Goal: Transaction & Acquisition: Purchase product/service

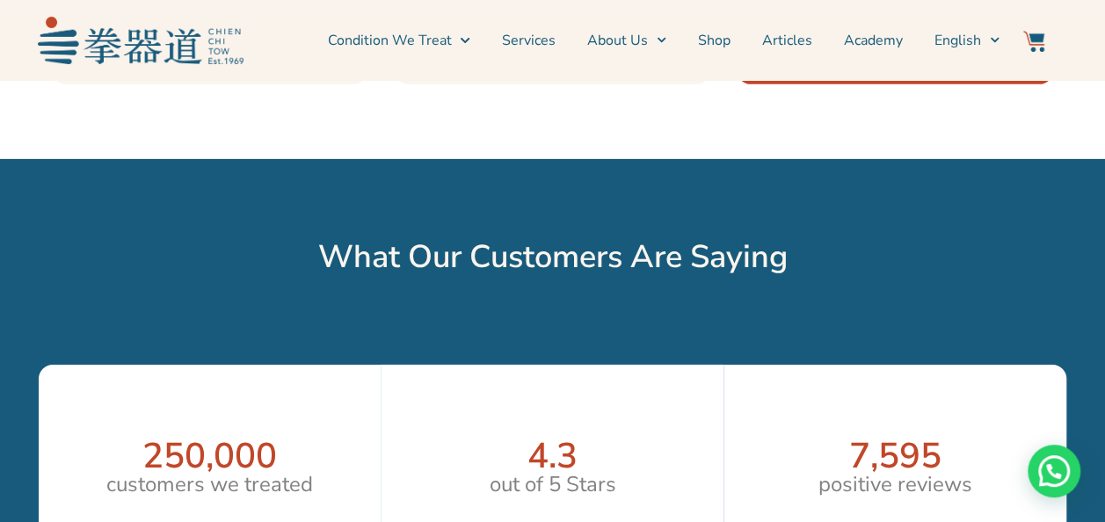
scroll to position [3076, 0]
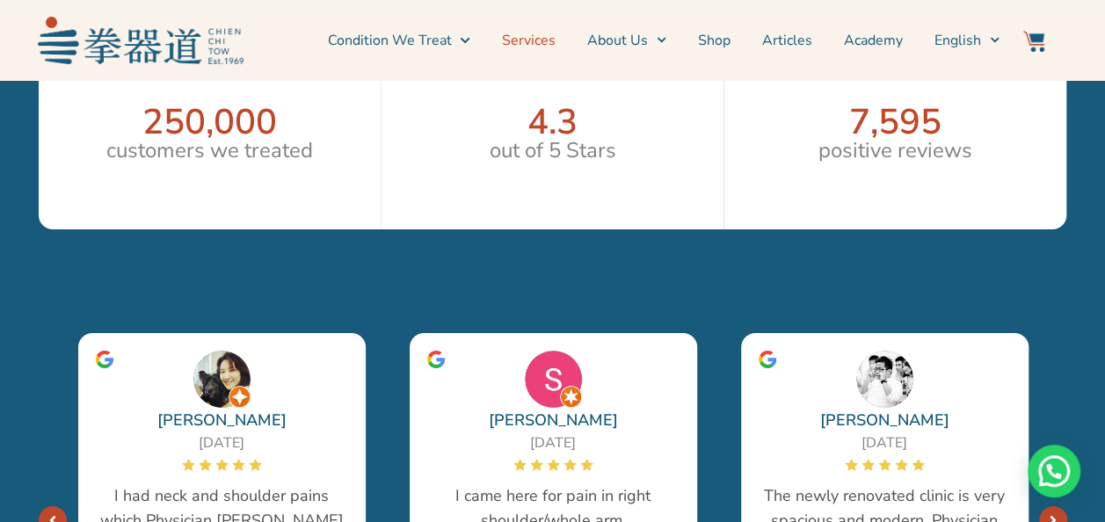
click at [533, 40] on link "Services" at bounding box center [529, 40] width 54 height 44
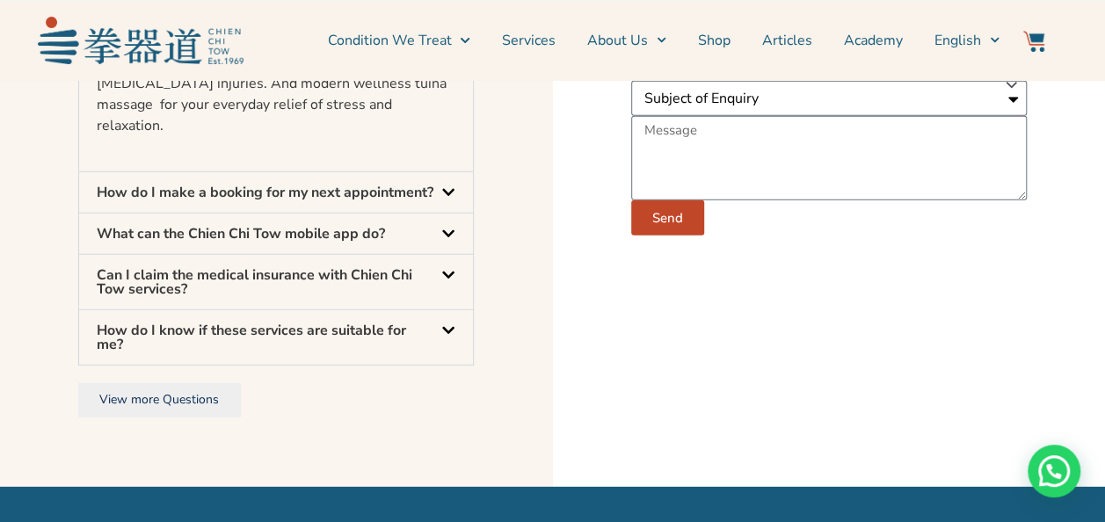
scroll to position [5712, 0]
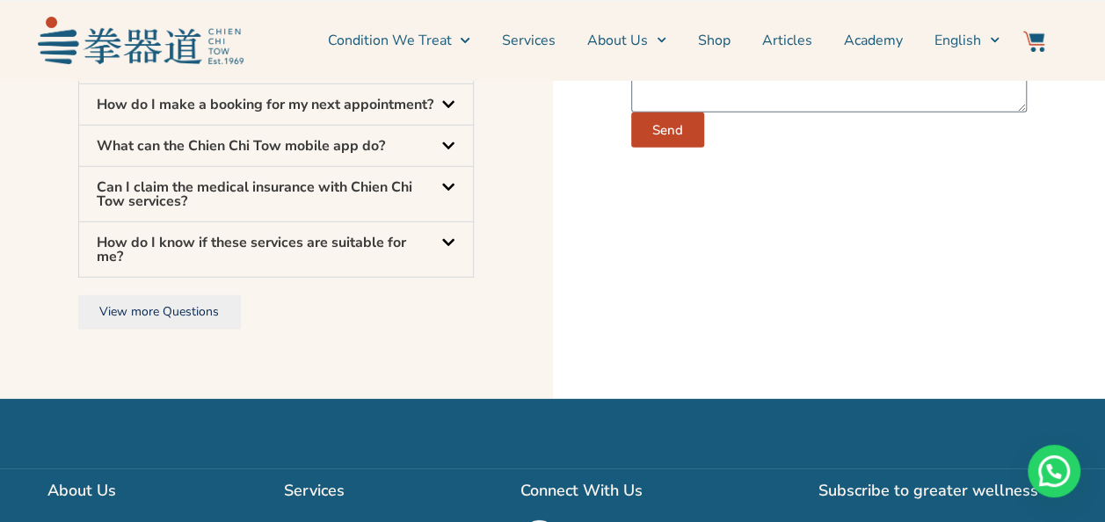
click at [218, 156] on link "What can the Chien Chi Tow mobile app do?" at bounding box center [241, 145] width 288 height 19
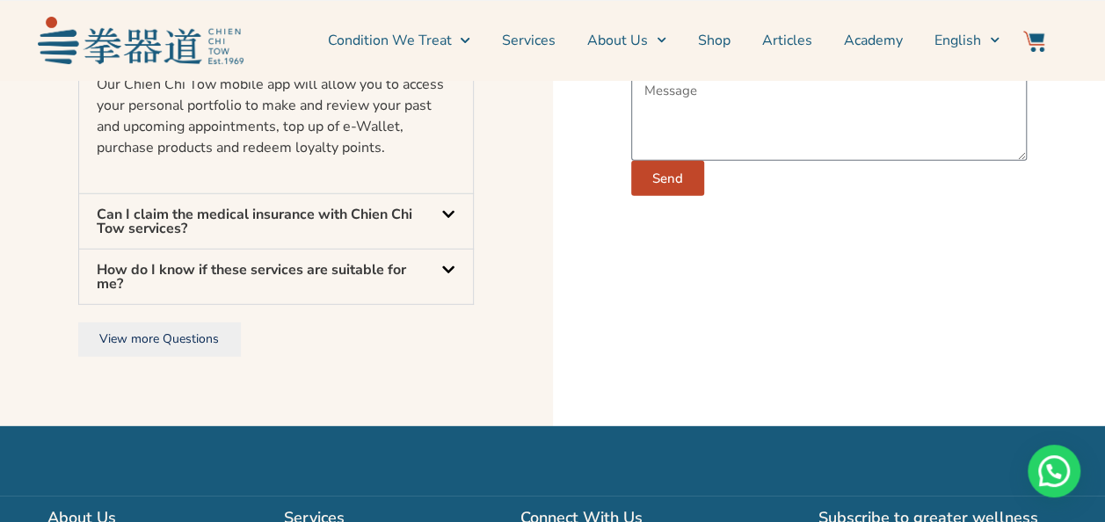
scroll to position [5663, 0]
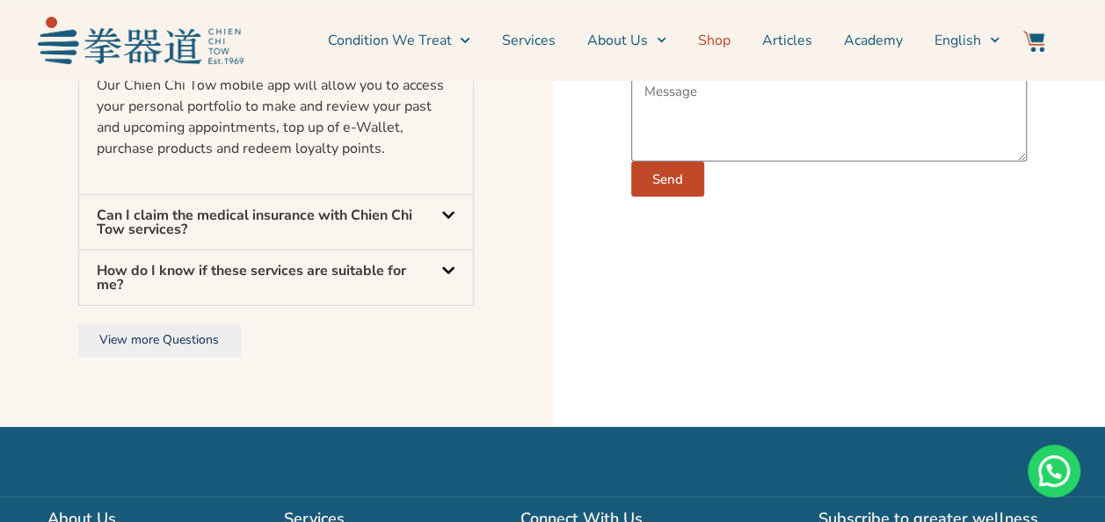
click at [705, 33] on link "Shop" at bounding box center [714, 40] width 33 height 44
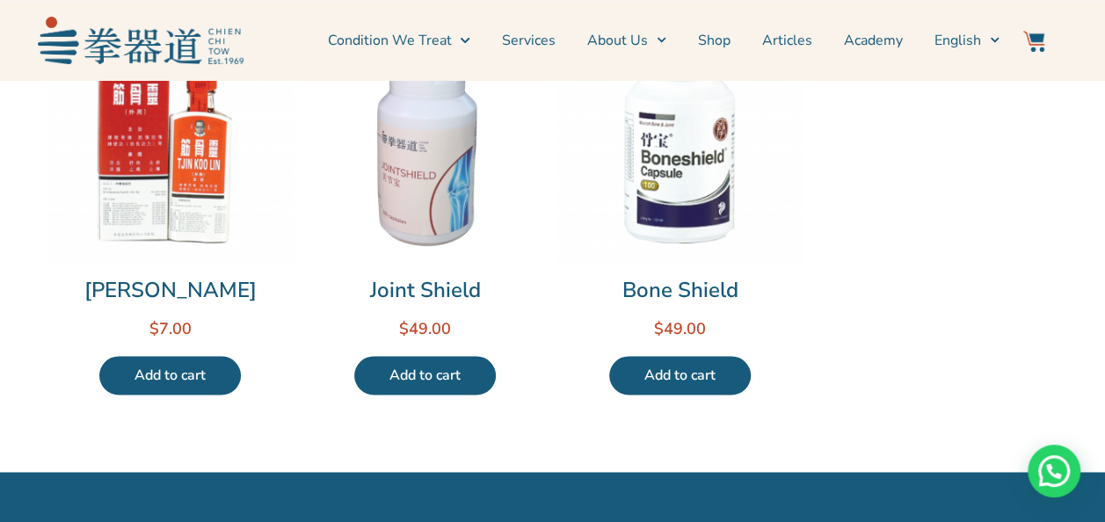
scroll to position [1054, 0]
